Goal: Task Accomplishment & Management: Manage account settings

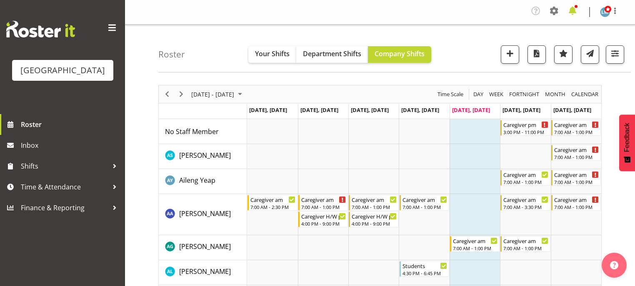
click at [571, 12] on span at bounding box center [572, 10] width 13 height 13
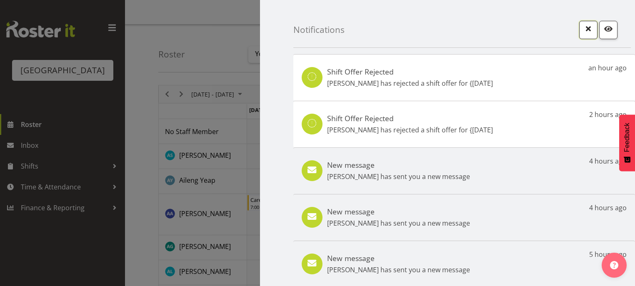
click at [585, 24] on span "button" at bounding box center [588, 28] width 11 height 11
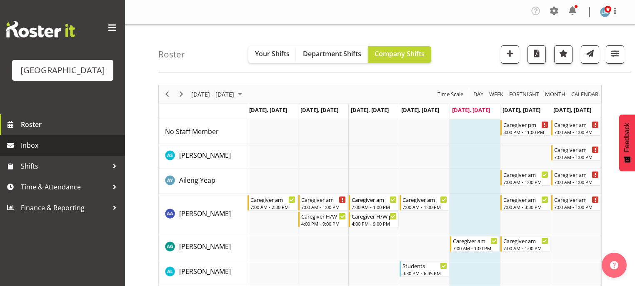
click at [40, 152] on span "Inbox" at bounding box center [71, 145] width 100 height 13
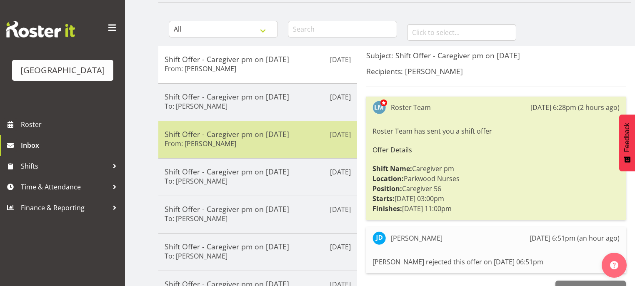
scroll to position [67, 0]
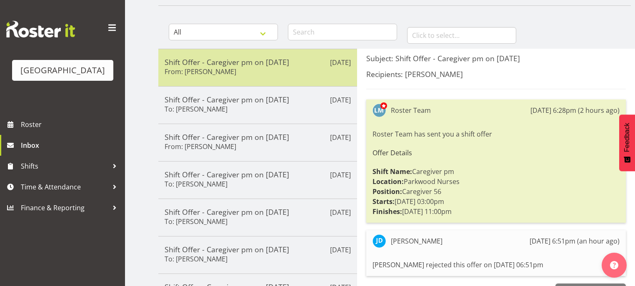
click at [297, 73] on div "Shift Offer - Caregiver pm on 30/08/25 From: Joyce Dingatong" at bounding box center [258, 68] width 186 height 20
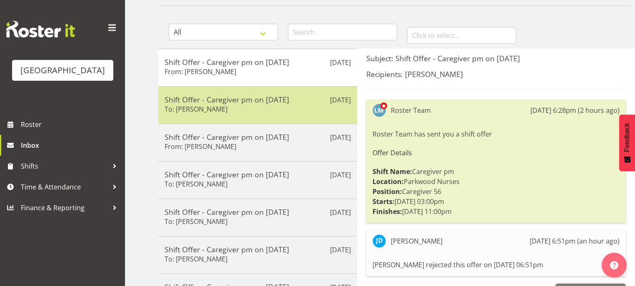
click at [293, 103] on h5 "Shift Offer - Caregiver pm on 30/08/25" at bounding box center [258, 99] width 186 height 9
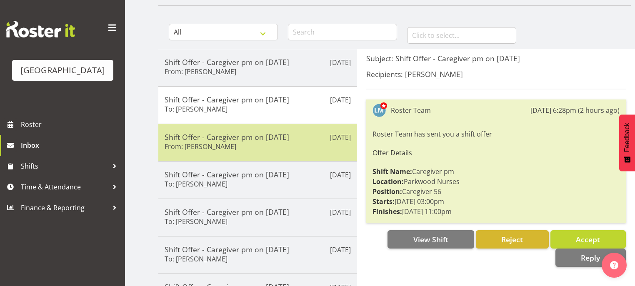
click at [289, 151] on div "Shift Offer - Caregiver pm on 30/08/25 From: Liz Brewer" at bounding box center [258, 143] width 186 height 20
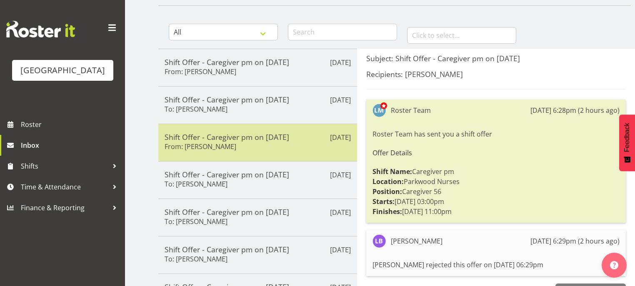
scroll to position [100, 0]
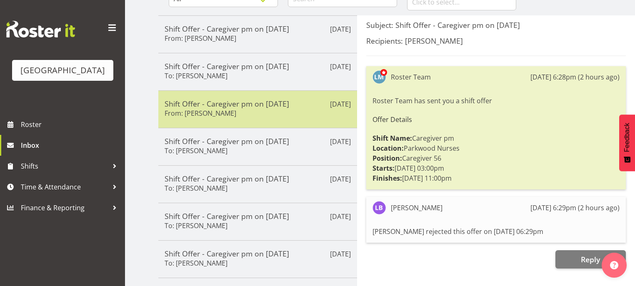
click at [289, 151] on div "Shift Offer - Caregiver pm on 30/08/25 To: Maria Kuraem" at bounding box center [258, 147] width 186 height 20
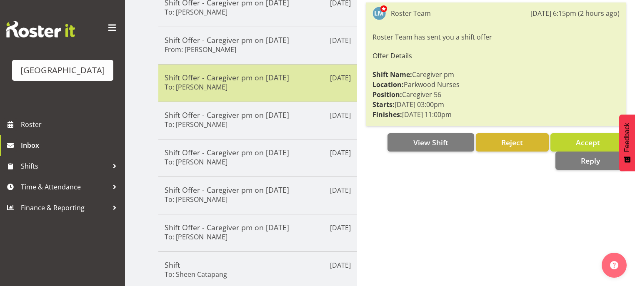
scroll to position [167, 0]
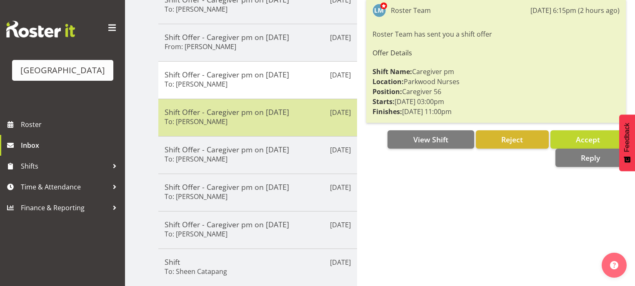
click at [309, 120] on div "Shift Offer - Caregiver pm on 30/08/25 To: Shania Ali" at bounding box center [258, 118] width 186 height 20
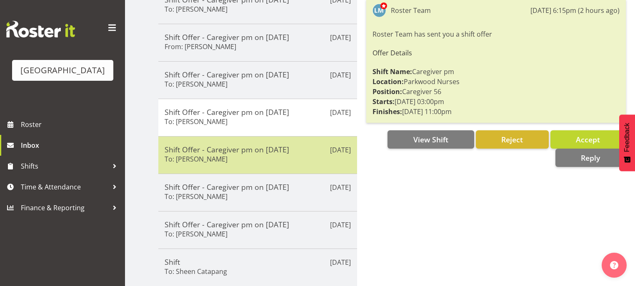
click at [291, 163] on div "Shift Offer - Caregiver pm on 30/08/25 To: Tek Teikake" at bounding box center [258, 155] width 186 height 20
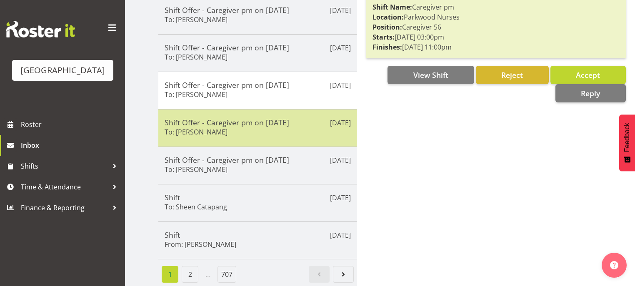
scroll to position [234, 0]
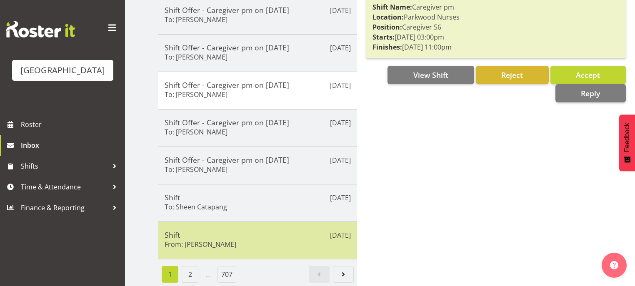
click at [261, 231] on h5 "Shift" at bounding box center [258, 235] width 186 height 9
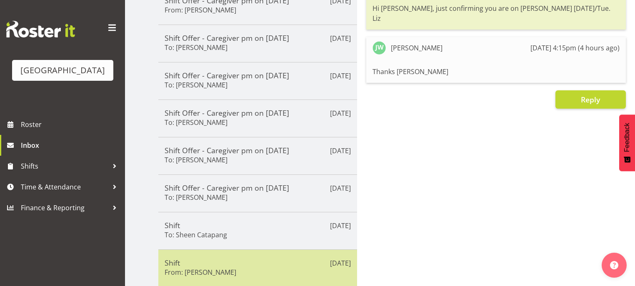
scroll to position [167, 0]
